Goal: Transaction & Acquisition: Purchase product/service

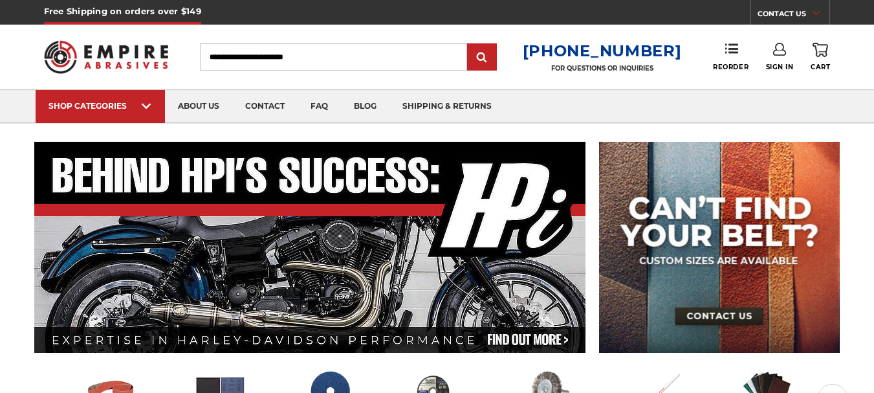
click at [773, 53] on icon at bounding box center [779, 49] width 13 height 13
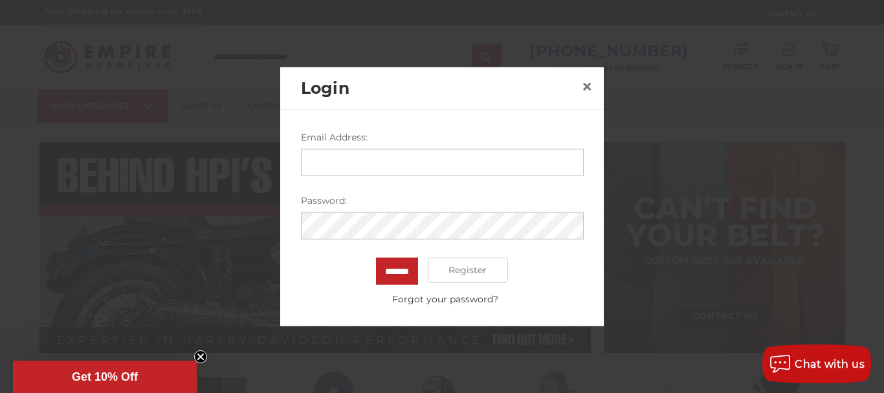
click at [413, 168] on input "Email Address:" at bounding box center [442, 161] width 283 height 27
type input "**********"
click at [376, 257] on input "*******" at bounding box center [397, 270] width 42 height 27
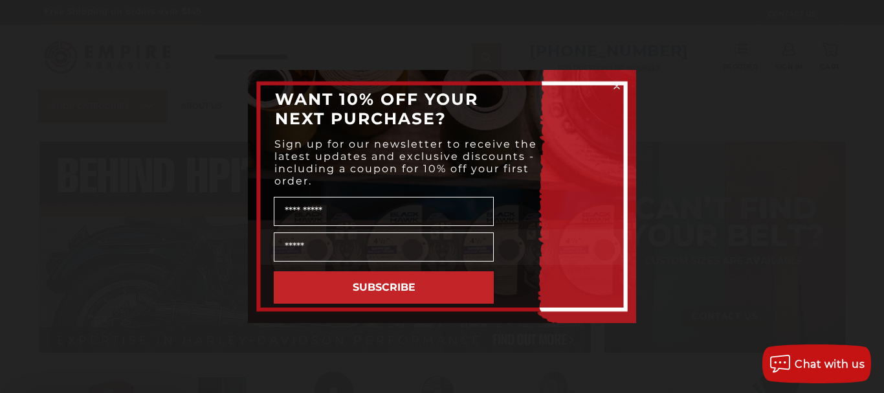
click at [585, 135] on div "WANT 10% OFF YOUR NEXT PURCHASE?" at bounding box center [442, 109] width 362 height 52
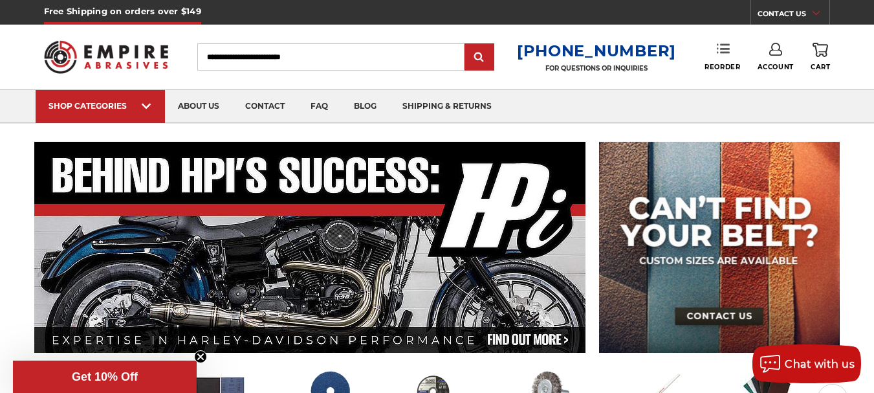
click at [723, 61] on link "Reorder" at bounding box center [723, 57] width 36 height 28
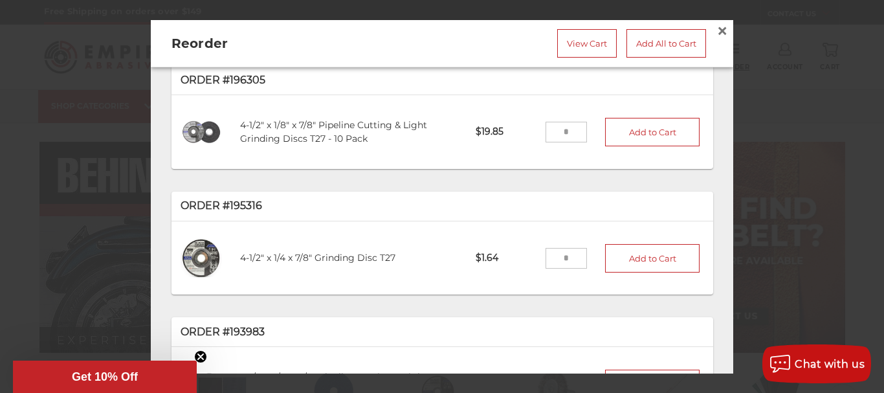
scroll to position [42, 0]
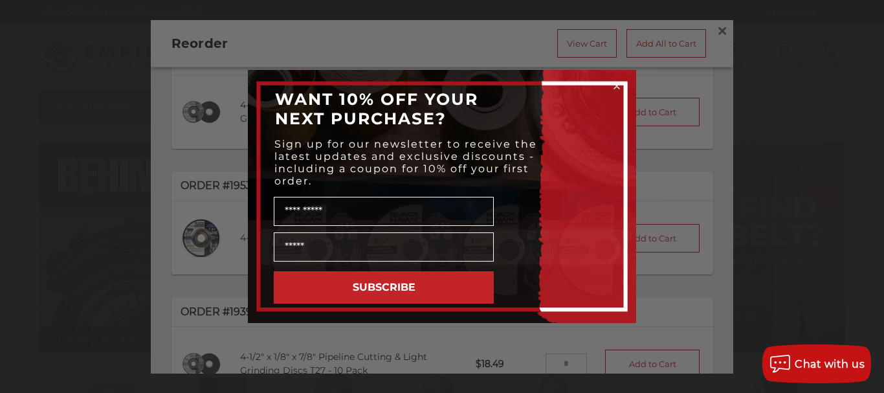
click at [617, 87] on circle "Close dialog" at bounding box center [617, 86] width 12 height 12
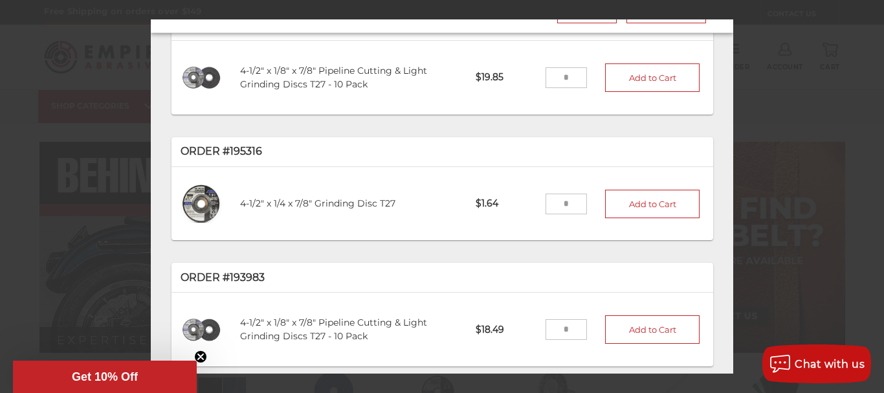
scroll to position [65, 0]
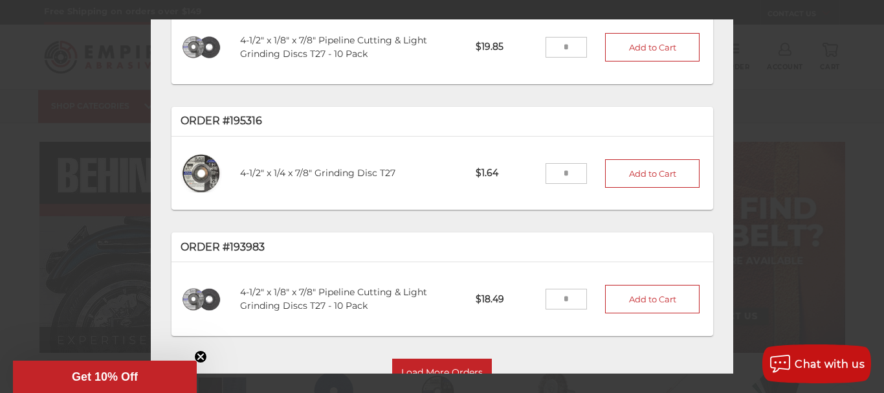
click at [560, 171] on input "tel" at bounding box center [566, 172] width 42 height 21
click at [202, 167] on img at bounding box center [201, 173] width 42 height 42
click at [307, 167] on link "4-1/2" x 1/4 x 7/8" Grinding Disc T27" at bounding box center [317, 173] width 155 height 12
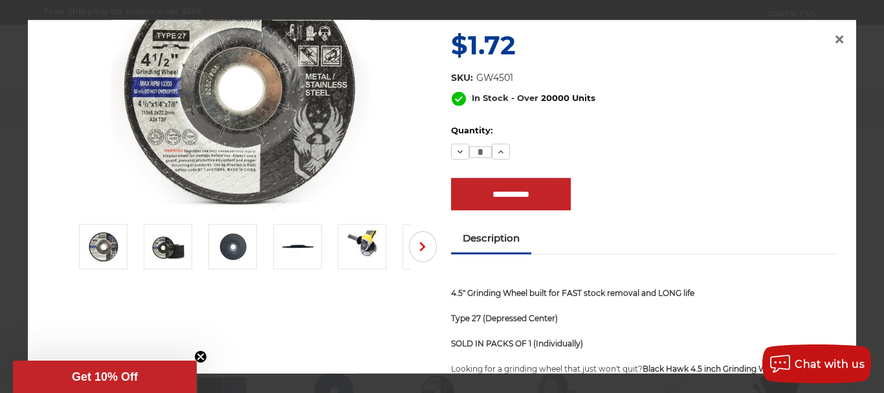
scroll to position [0, 0]
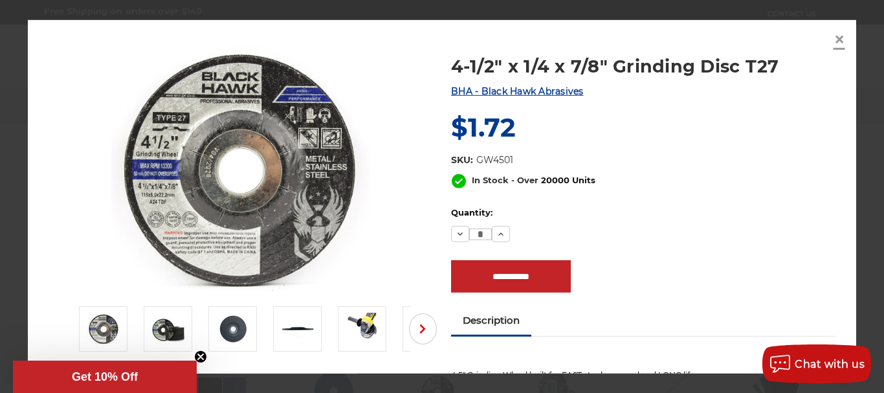
click at [836, 36] on span "×" at bounding box center [839, 39] width 12 height 25
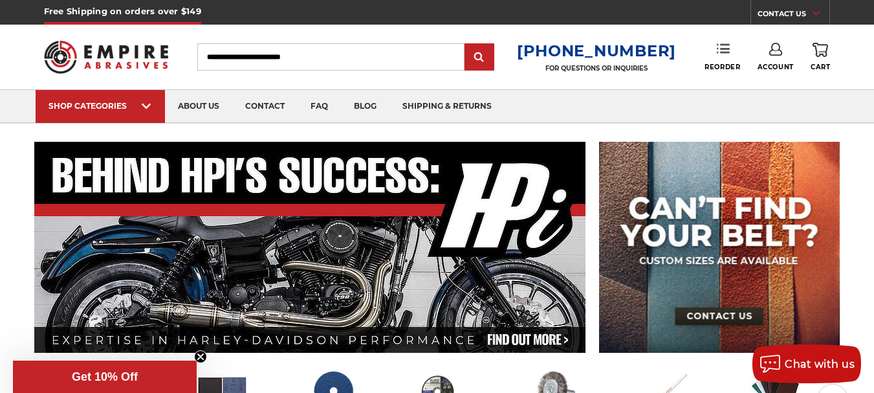
click at [729, 58] on link "Reorder" at bounding box center [723, 57] width 36 height 28
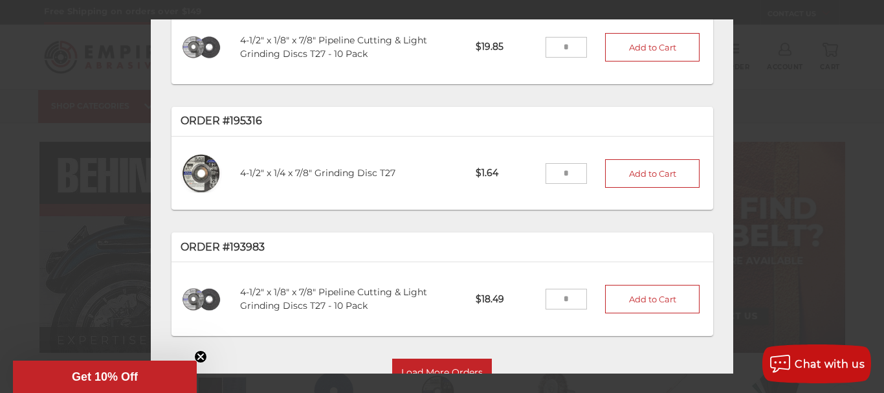
click at [562, 172] on input "tel" at bounding box center [566, 172] width 42 height 21
type input "**"
click at [609, 176] on button "Add to Cart" at bounding box center [652, 173] width 94 height 28
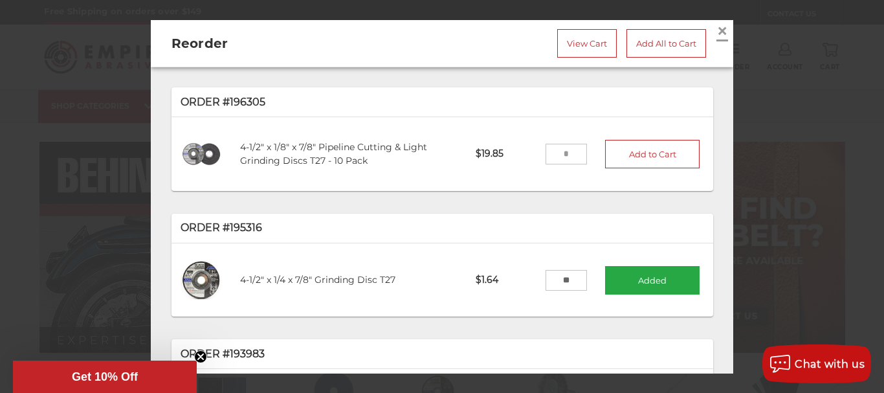
click at [716, 34] on span "×" at bounding box center [722, 29] width 12 height 25
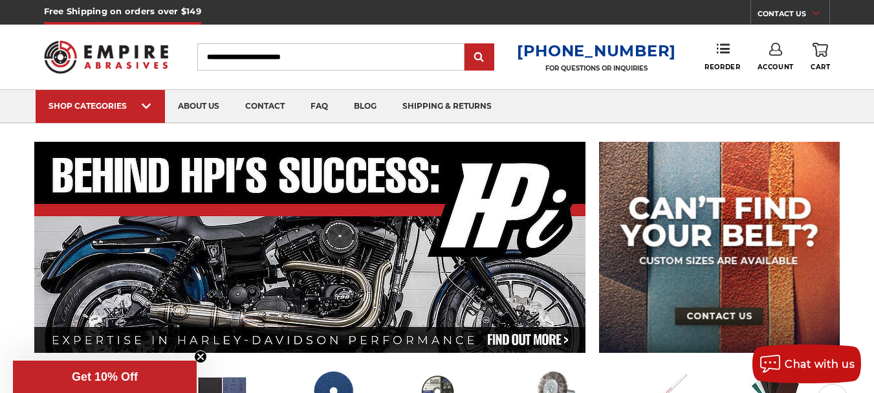
click at [824, 62] on link "0 Cart" at bounding box center [820, 57] width 19 height 28
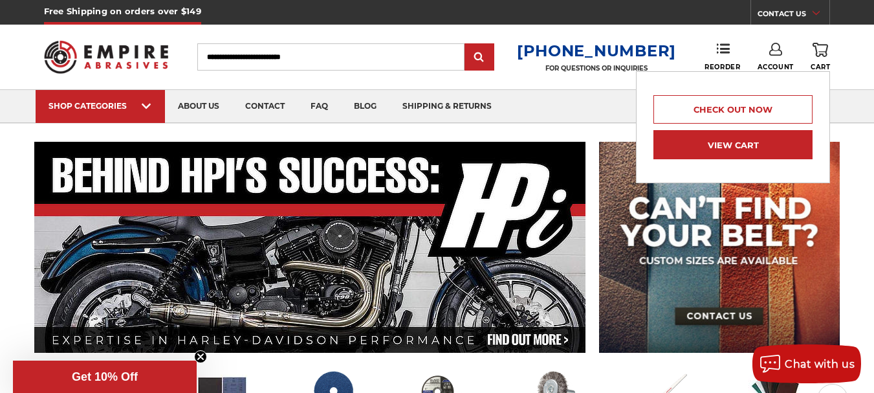
click at [737, 146] on link "View Cart" at bounding box center [732, 144] width 159 height 29
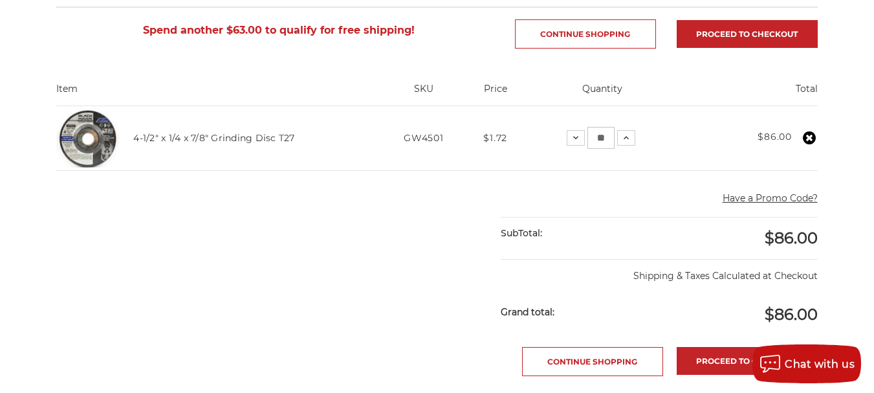
scroll to position [259, 0]
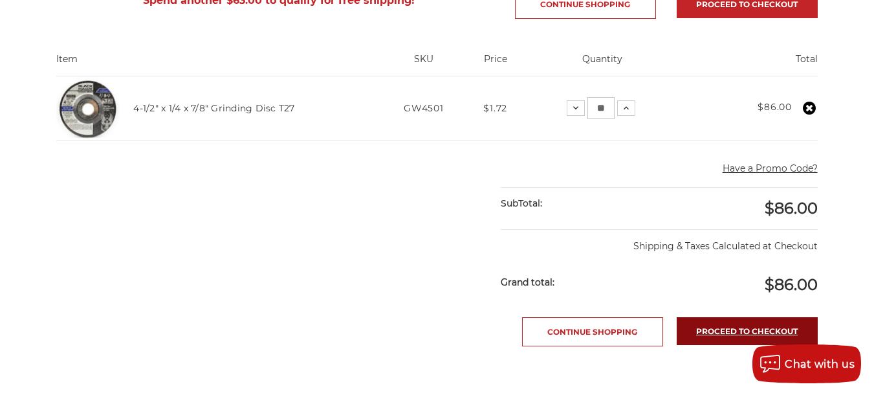
click at [704, 323] on link "Proceed to checkout" at bounding box center [747, 331] width 141 height 28
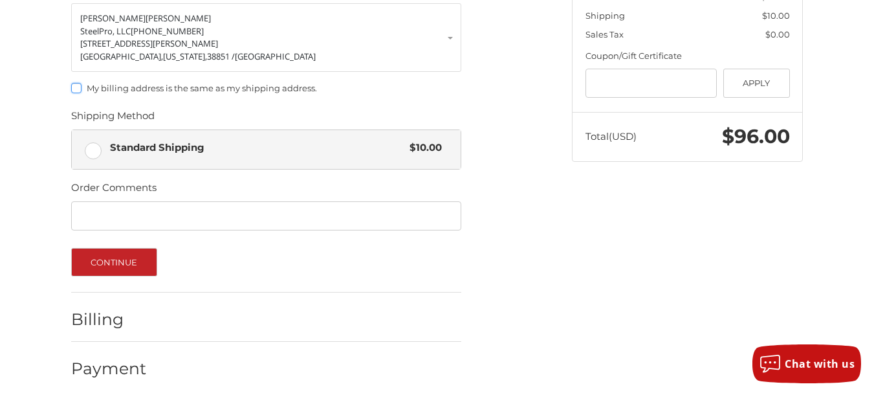
scroll to position [278, 0]
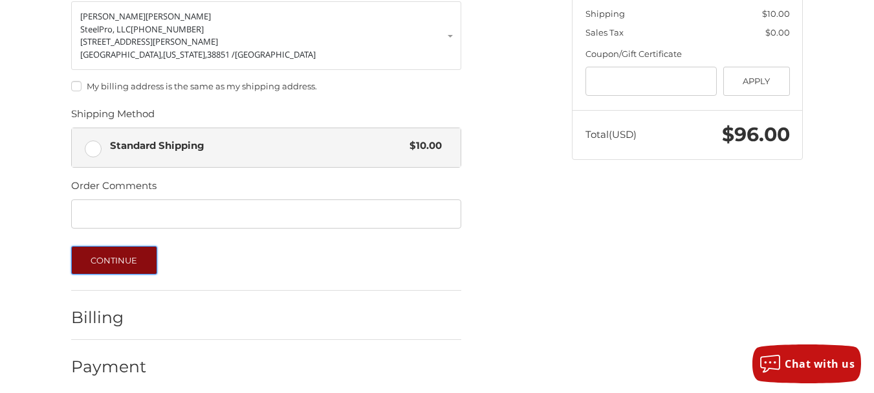
click at [137, 256] on button "Continue" at bounding box center [114, 260] width 86 height 28
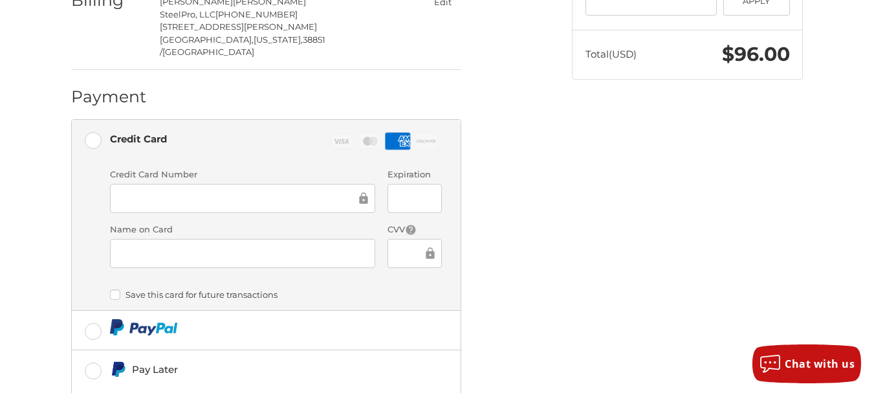
scroll to position [461, 0]
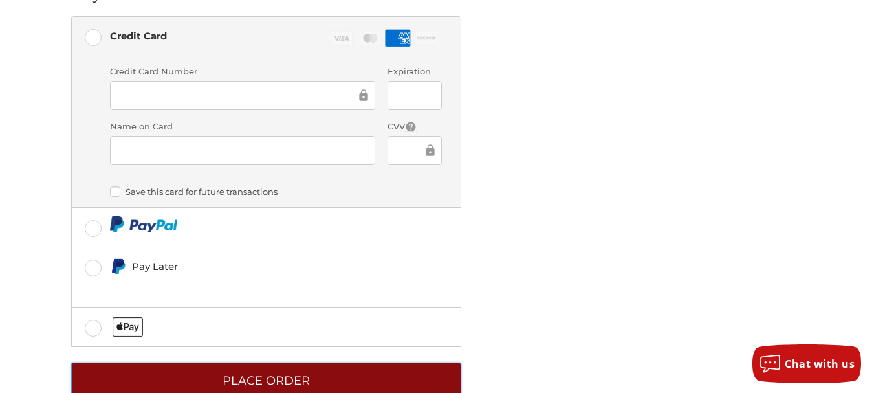
click at [296, 362] on button "Place Order" at bounding box center [266, 380] width 390 height 36
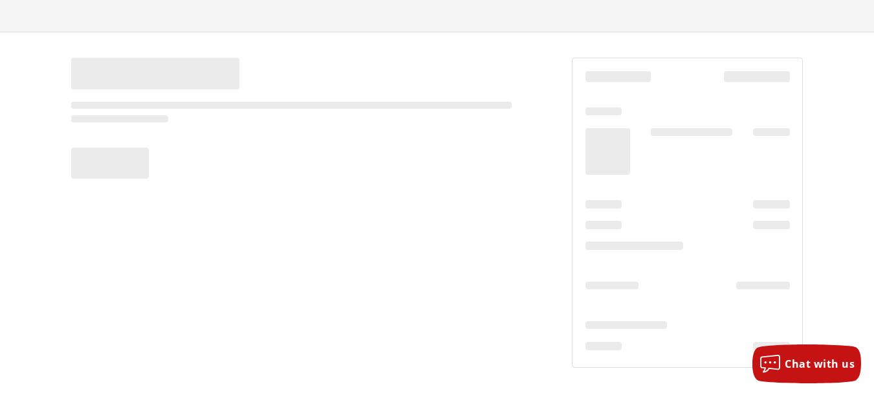
scroll to position [69, 0]
